Goal: Check status: Check status

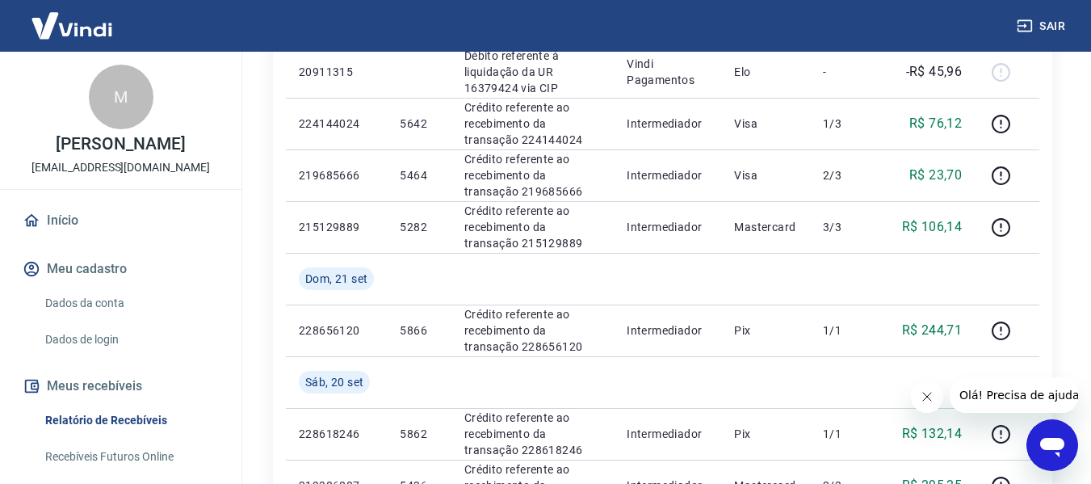
scroll to position [1212, 0]
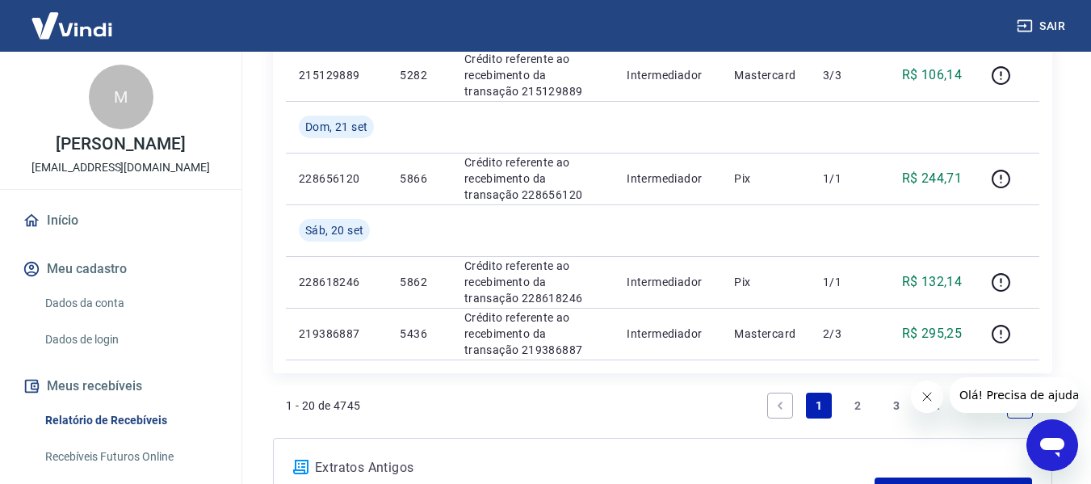
click at [854, 406] on link "2" at bounding box center [858, 406] width 26 height 26
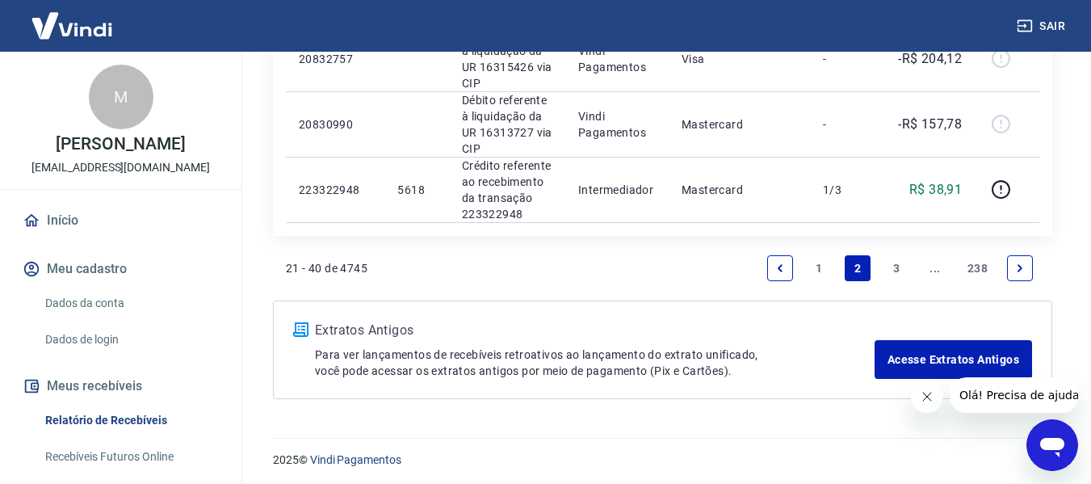
scroll to position [1652, 0]
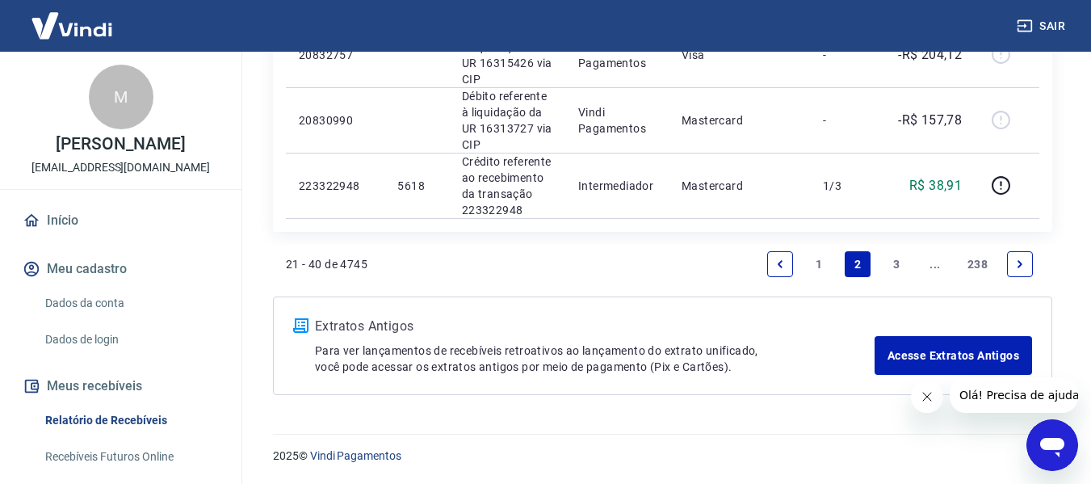
click at [892, 261] on link "3" at bounding box center [897, 264] width 26 height 26
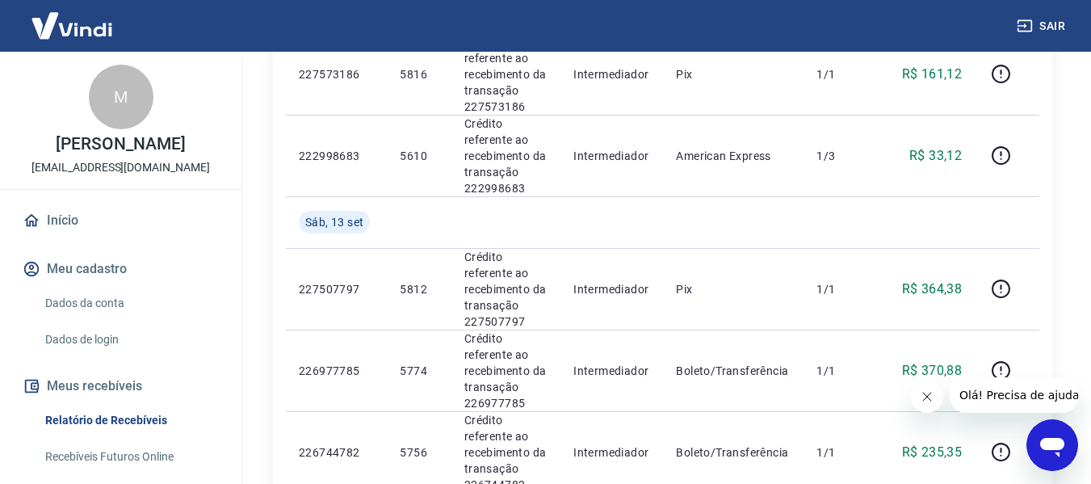
scroll to position [1777, 0]
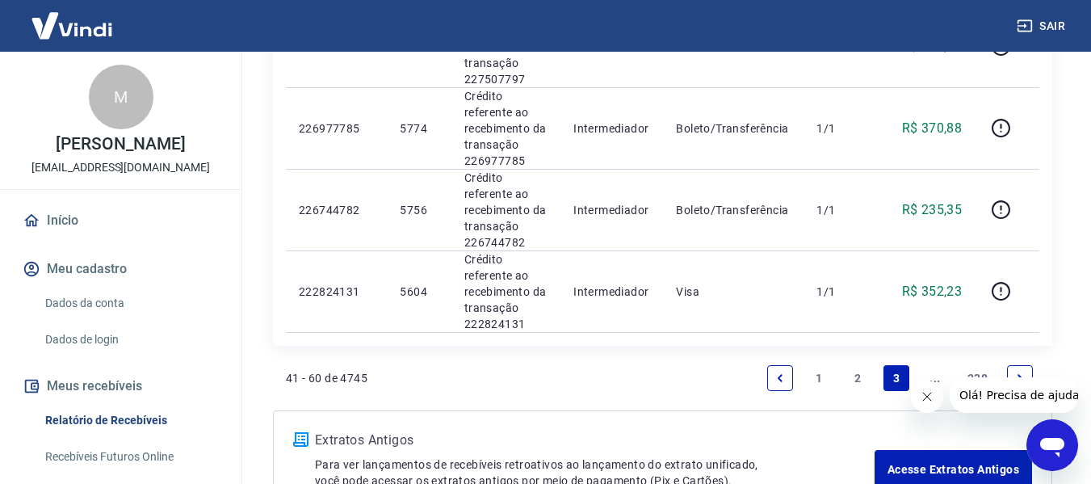
click at [856, 365] on link "2" at bounding box center [858, 378] width 26 height 26
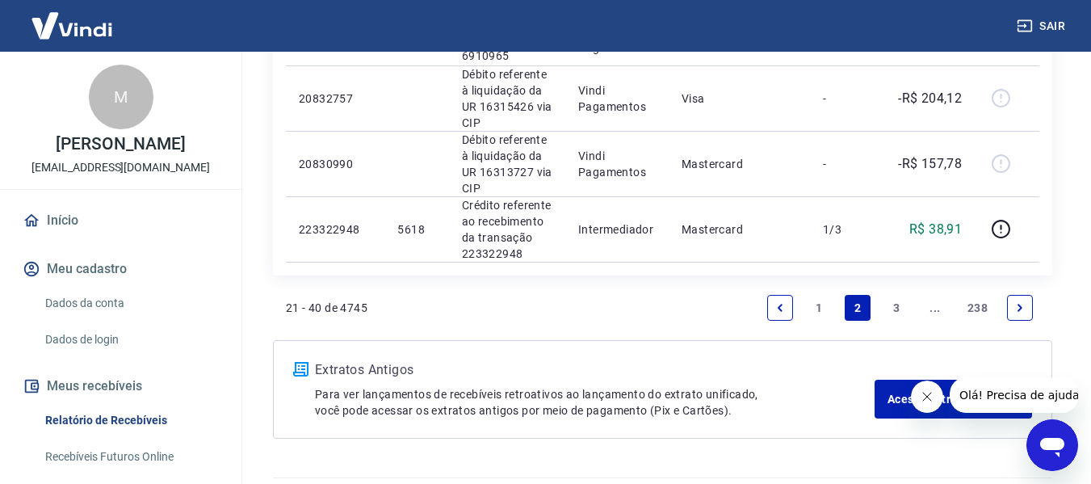
scroll to position [1616, 0]
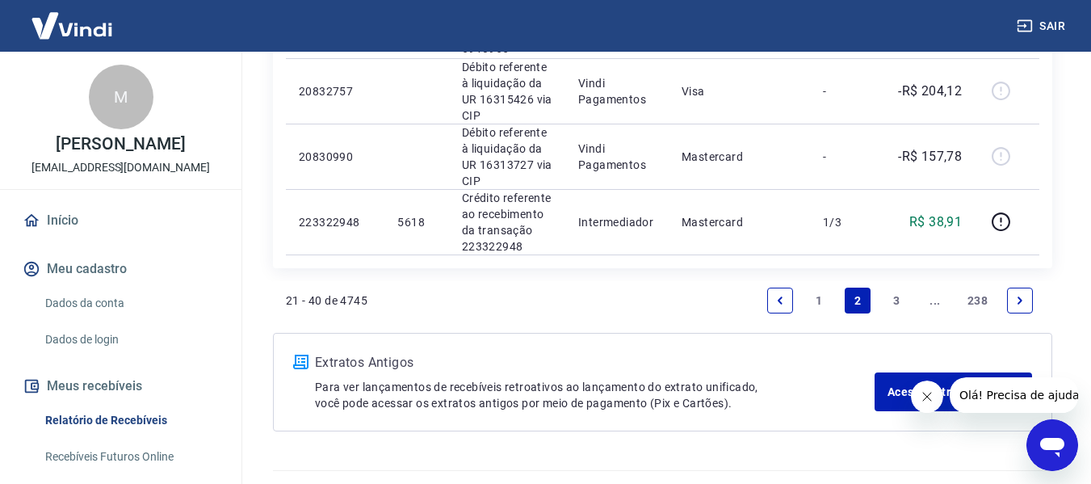
click at [899, 303] on link "3" at bounding box center [897, 301] width 26 height 26
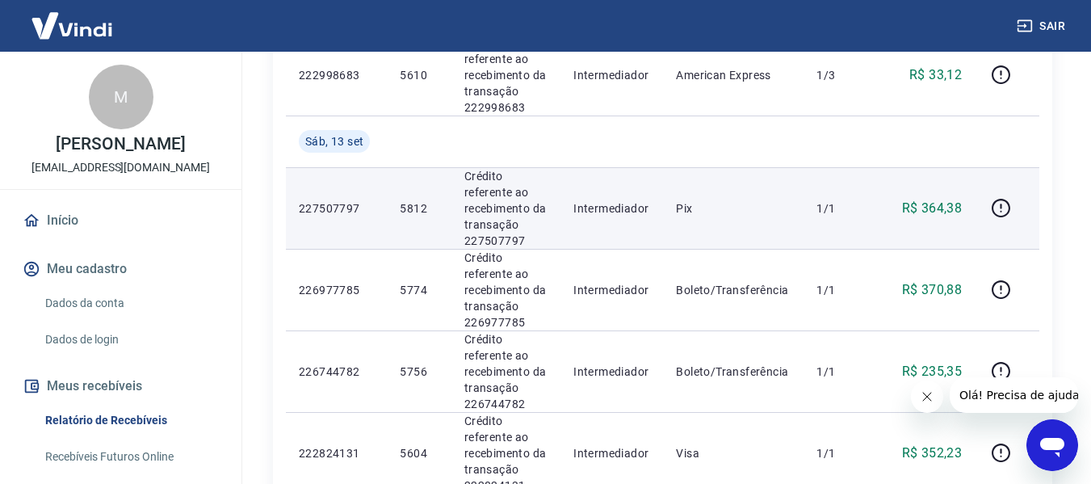
scroll to position [1777, 0]
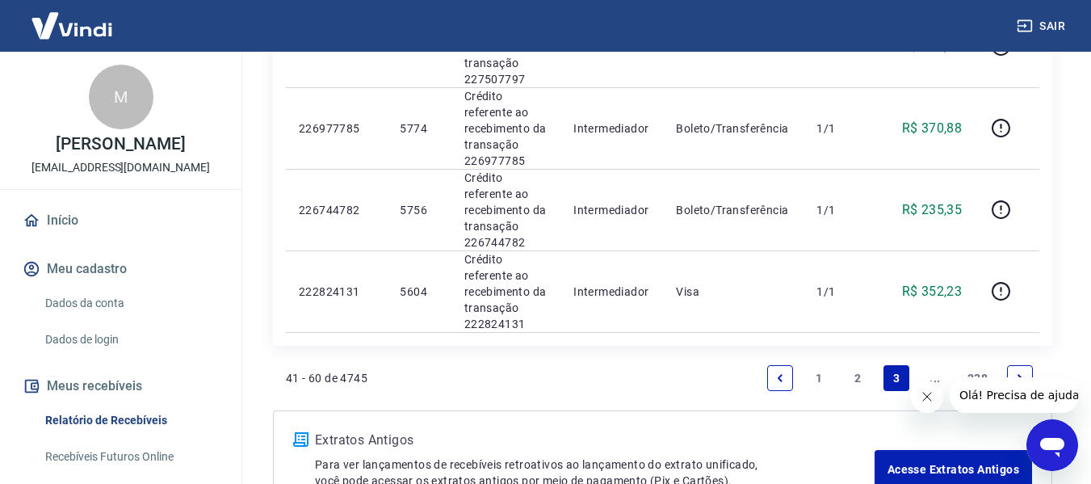
click at [1028, 365] on link "Next page" at bounding box center [1020, 378] width 26 height 26
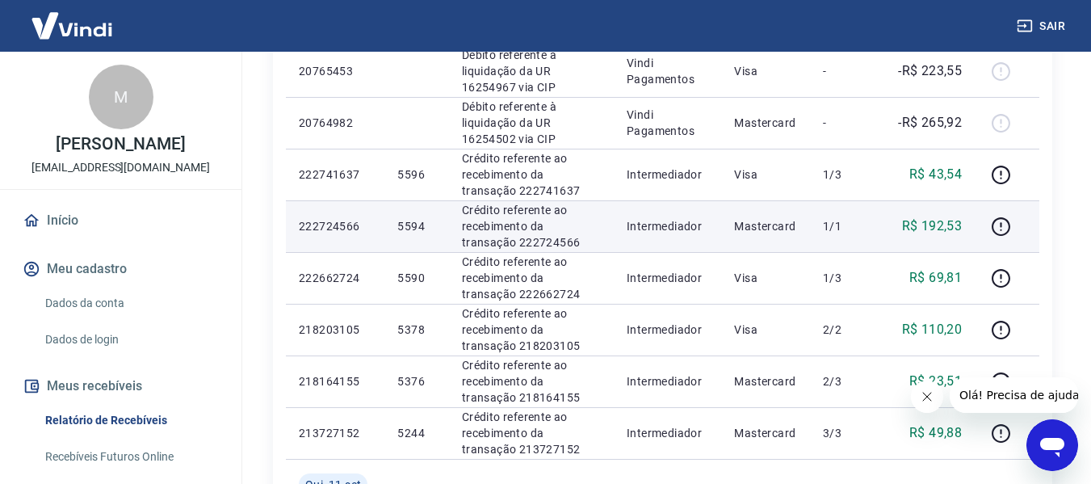
scroll to position [646, 0]
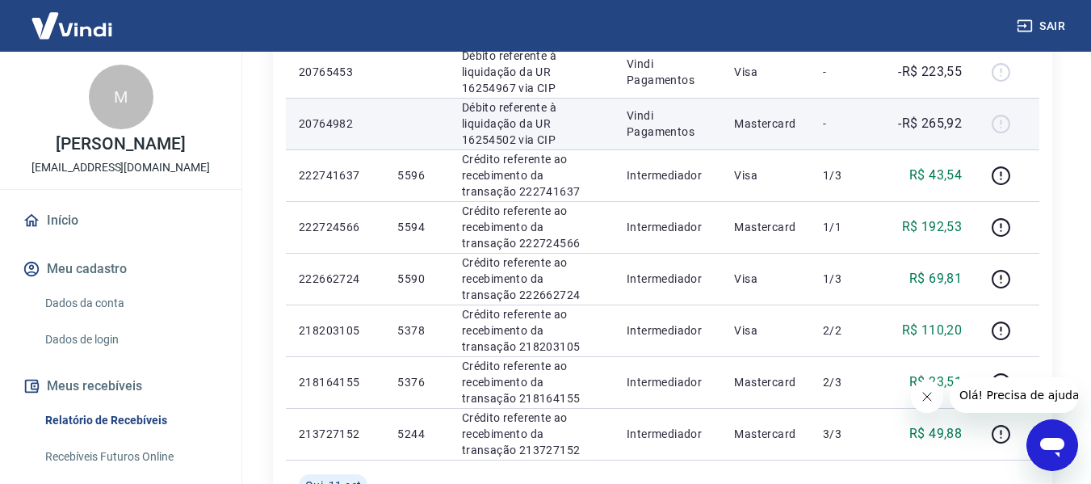
click at [926, 124] on p "-R$ 265,92" at bounding box center [930, 123] width 64 height 19
drag, startPoint x: 921, startPoint y: 121, endPoint x: 964, endPoint y: 124, distance: 42.9
click at [964, 124] on td "-R$ 265,92" at bounding box center [929, 124] width 91 height 52
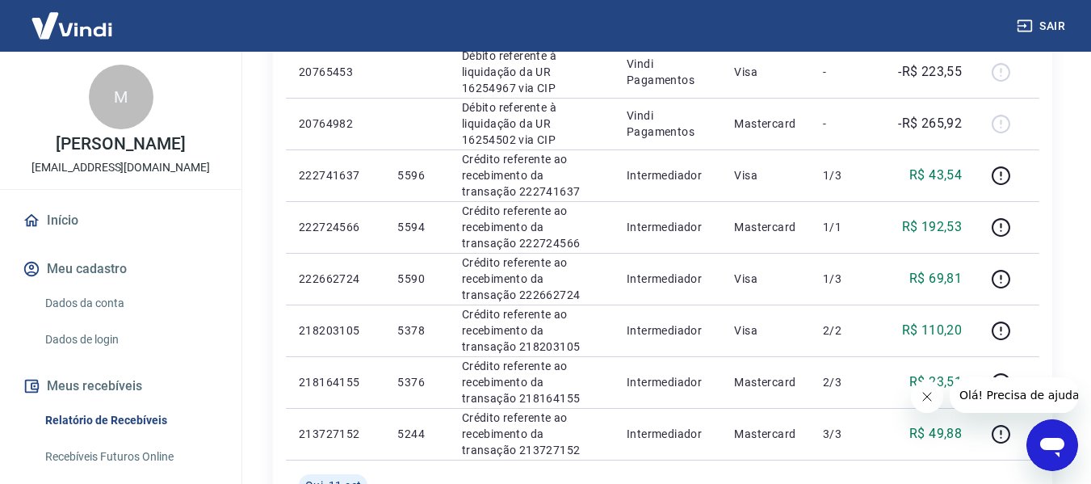
click at [1044, 118] on div "ID Pedido Descrição Origem Pagamento Parcelas Valor Líq. Tarifas [DATE] 2228194…" at bounding box center [663, 278] width 780 height 1319
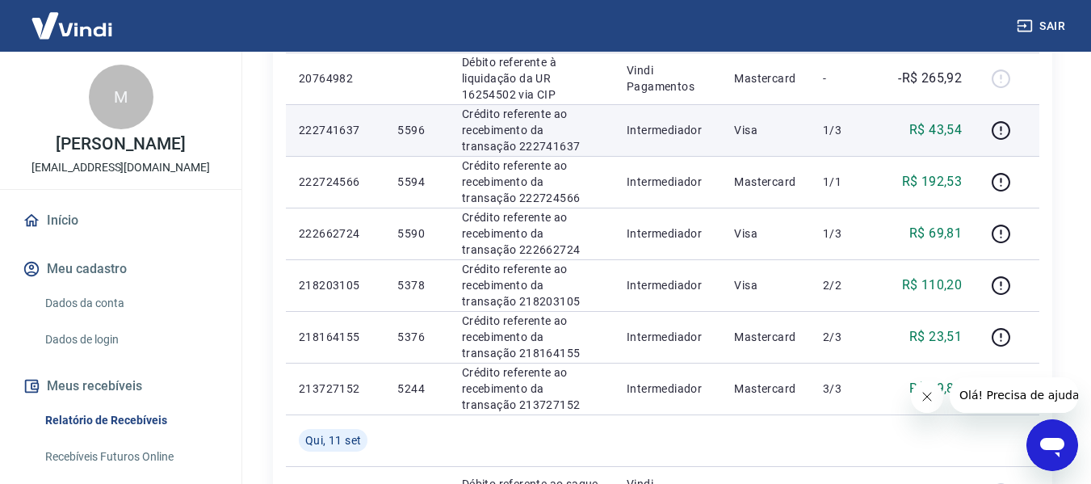
scroll to position [727, 0]
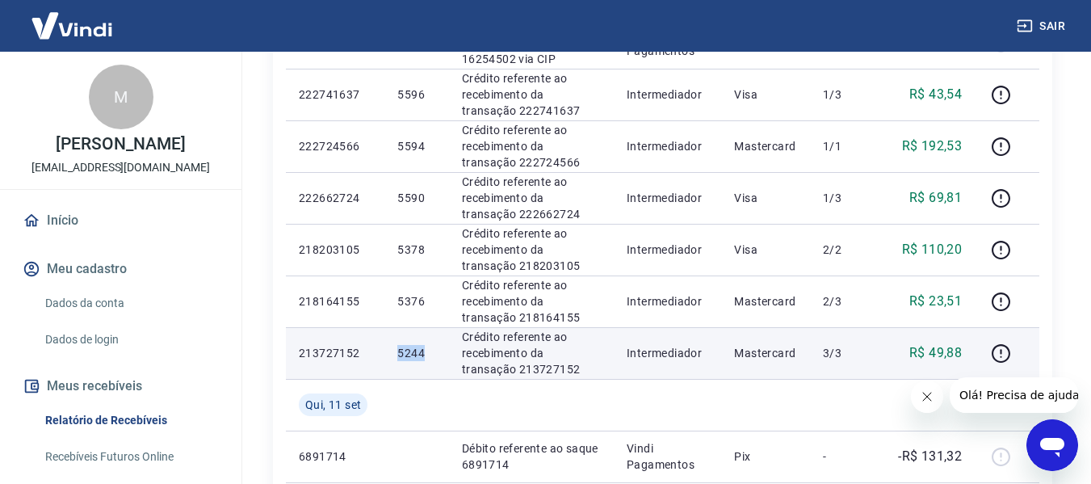
drag, startPoint x: 397, startPoint y: 353, endPoint x: 426, endPoint y: 354, distance: 29.1
click at [426, 354] on p "5244" at bounding box center [416, 353] width 38 height 16
copy p "5244"
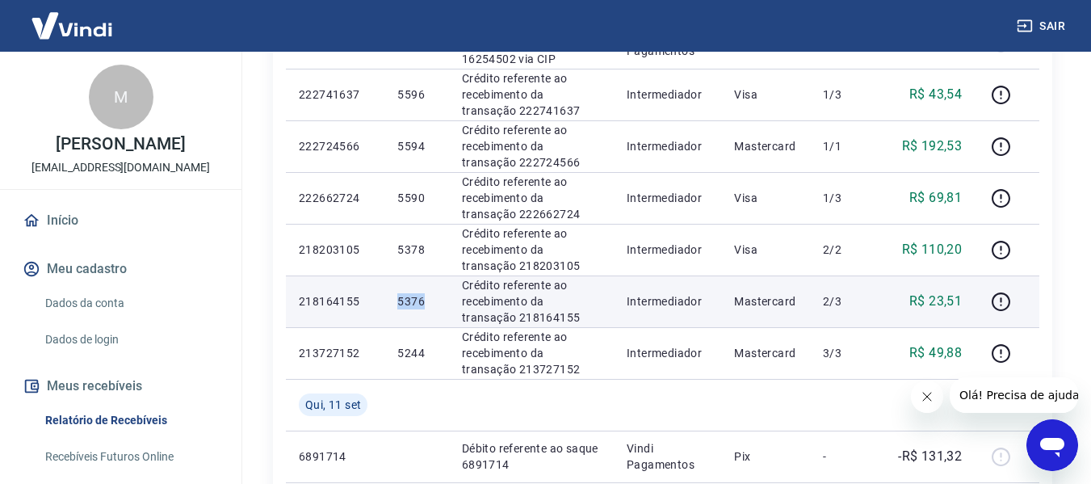
drag, startPoint x: 397, startPoint y: 298, endPoint x: 439, endPoint y: 296, distance: 41.3
click at [439, 296] on td "5376" at bounding box center [417, 301] width 64 height 52
copy p "5376"
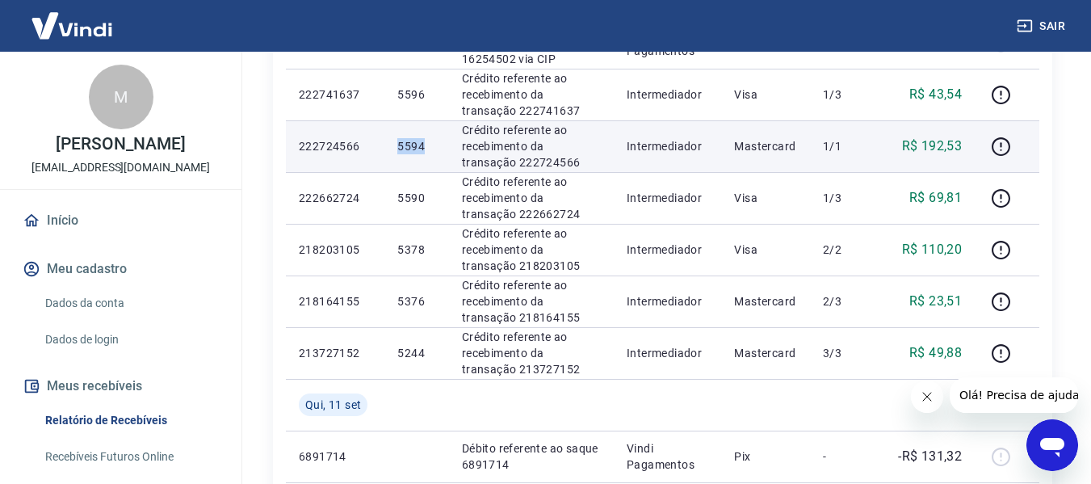
drag, startPoint x: 397, startPoint y: 148, endPoint x: 429, endPoint y: 145, distance: 31.7
click at [429, 145] on p "5594" at bounding box center [416, 146] width 38 height 16
copy p "5594"
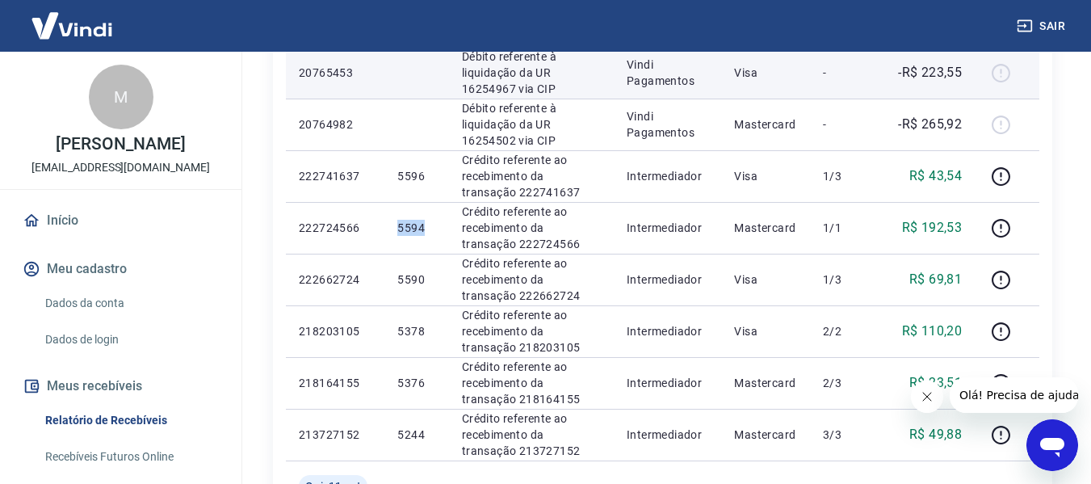
scroll to position [646, 0]
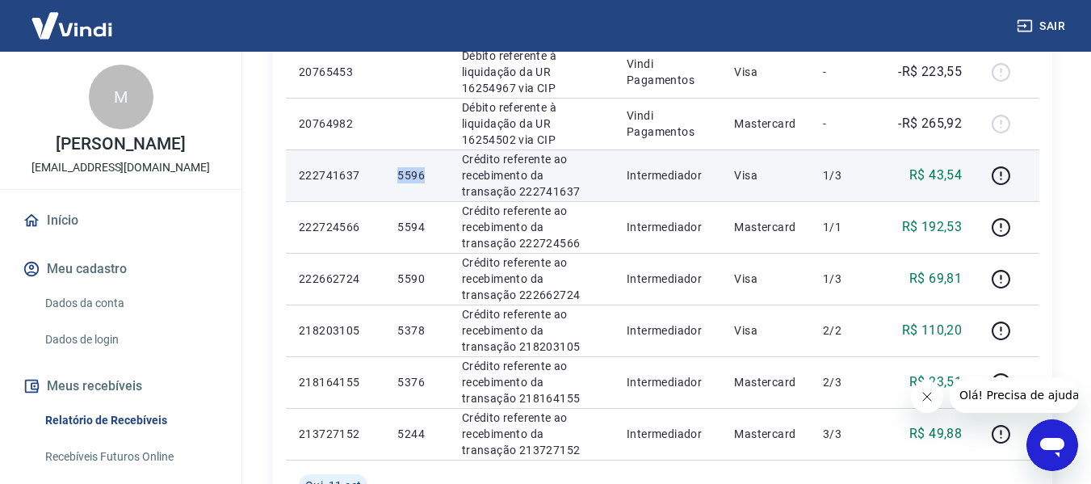
drag, startPoint x: 398, startPoint y: 175, endPoint x: 424, endPoint y: 177, distance: 26.0
click at [424, 177] on p "5596" at bounding box center [416, 175] width 38 height 16
copy p "5596"
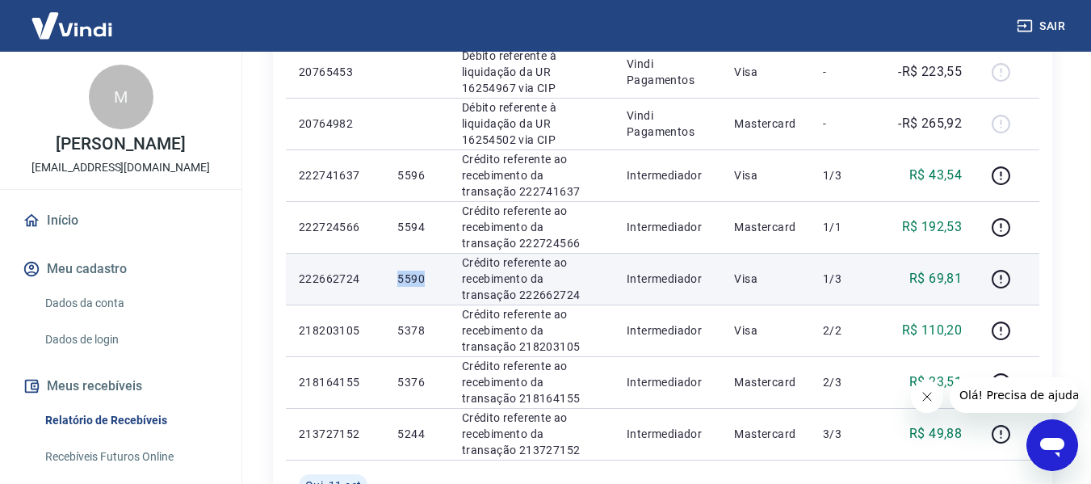
drag, startPoint x: 399, startPoint y: 279, endPoint x: 430, endPoint y: 279, distance: 30.7
click at [430, 279] on p "5590" at bounding box center [416, 279] width 38 height 16
copy p "5590"
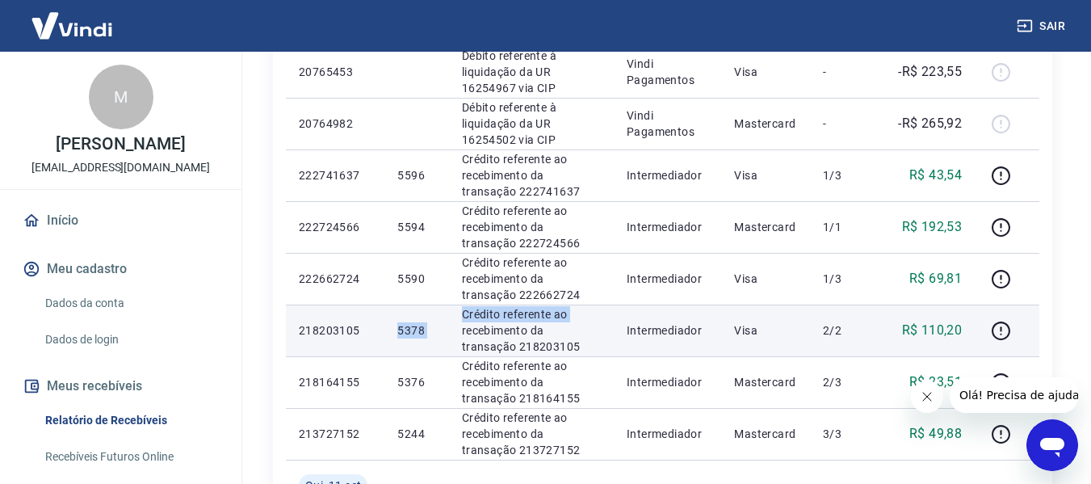
drag, startPoint x: 397, startPoint y: 332, endPoint x: 450, endPoint y: 324, distance: 53.1
click at [450, 324] on tr "218203105 5378 Crédito referente ao recebimento da transação 218203105 Intermed…" at bounding box center [663, 331] width 754 height 52
click at [388, 330] on td "5378" at bounding box center [417, 331] width 64 height 52
drag, startPoint x: 398, startPoint y: 333, endPoint x: 452, endPoint y: 333, distance: 54.1
click at [452, 333] on tr "218203105 5378 Crédito referente ao recebimento da transação 218203105 Intermed…" at bounding box center [663, 331] width 754 height 52
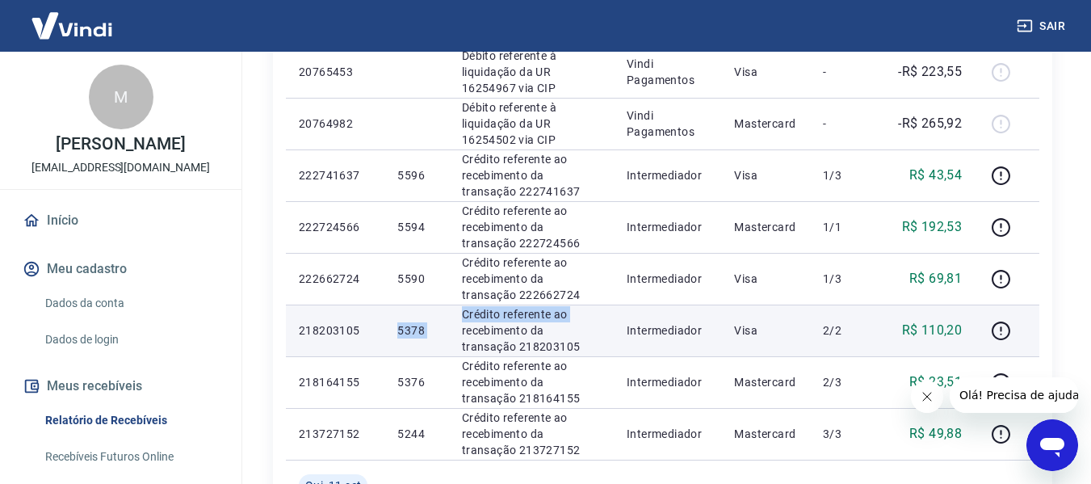
click at [436, 329] on td "5378" at bounding box center [417, 331] width 64 height 52
drag, startPoint x: 398, startPoint y: 330, endPoint x: 421, endPoint y: 331, distance: 22.7
click at [421, 331] on p "5378" at bounding box center [416, 330] width 38 height 16
copy p "5378"
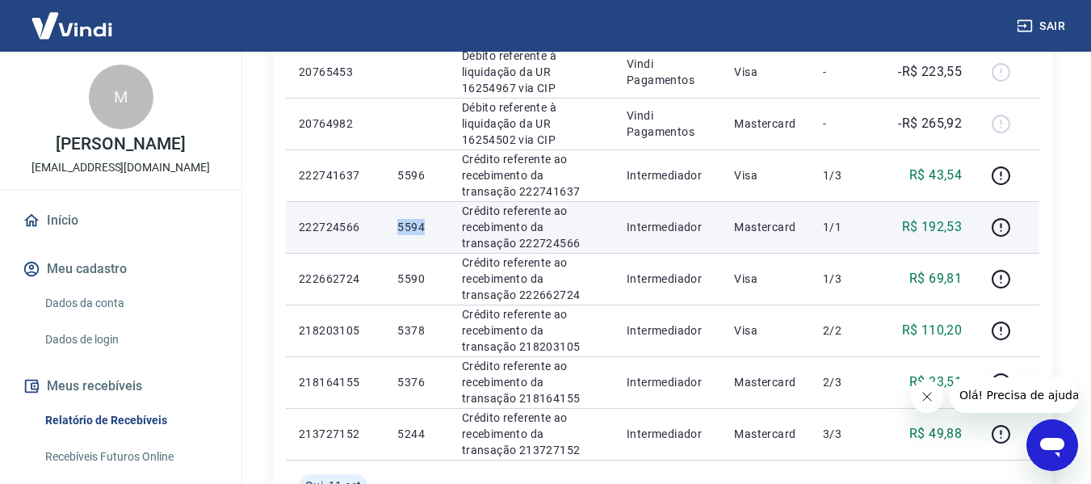
drag, startPoint x: 398, startPoint y: 227, endPoint x: 423, endPoint y: 227, distance: 25.0
click at [423, 227] on p "5594" at bounding box center [416, 227] width 38 height 16
copy p "5594"
